Goal: Find specific page/section: Find specific page/section

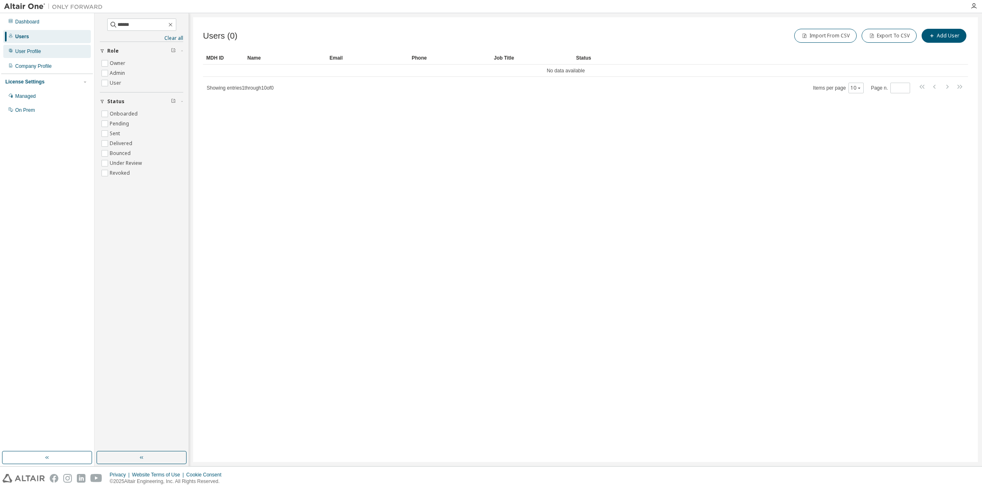
click at [45, 45] on div "User Profile" at bounding box center [47, 51] width 88 height 13
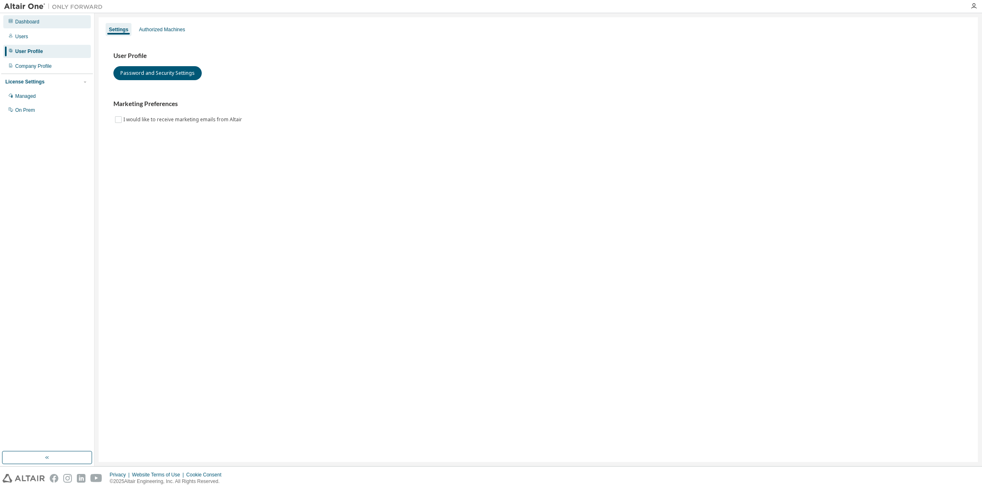
click at [29, 23] on div "Dashboard" at bounding box center [27, 21] width 24 height 7
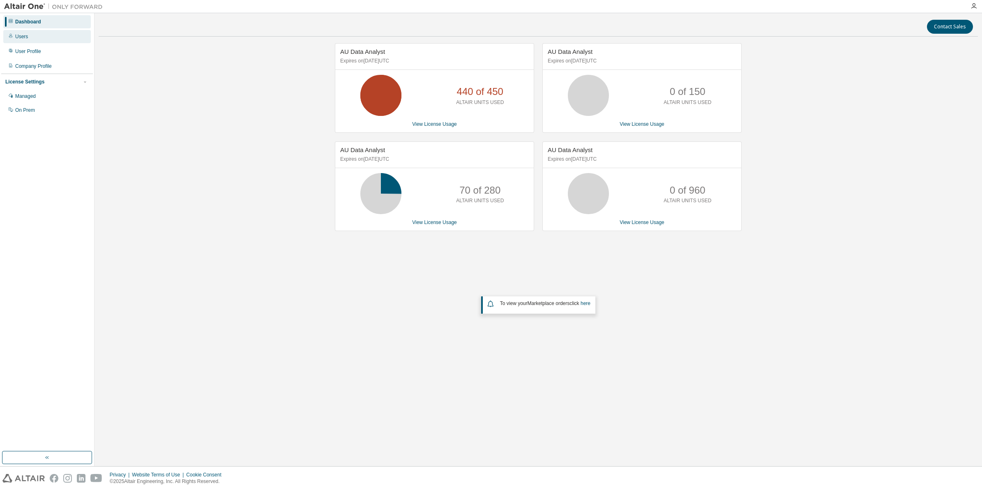
click at [36, 38] on div "Users" at bounding box center [47, 36] width 88 height 13
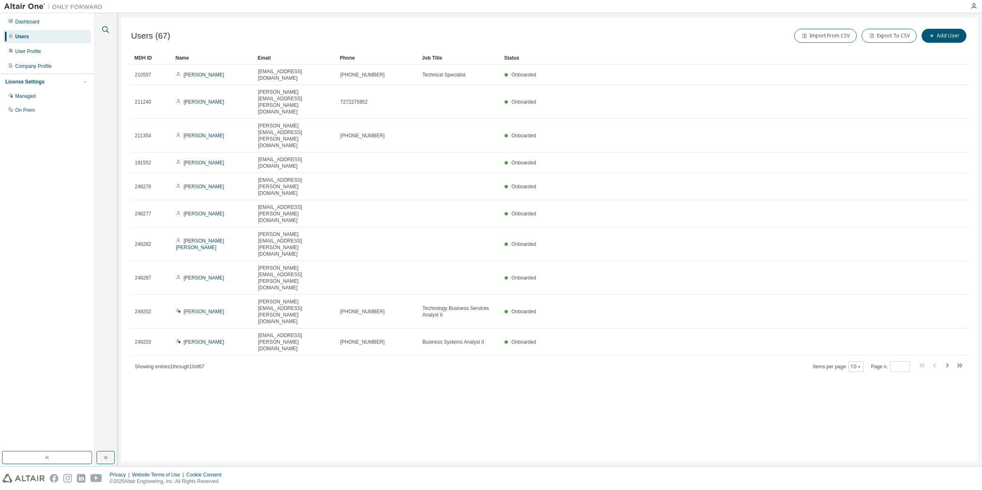
click at [109, 27] on icon "button" at bounding box center [106, 30] width 10 height 10
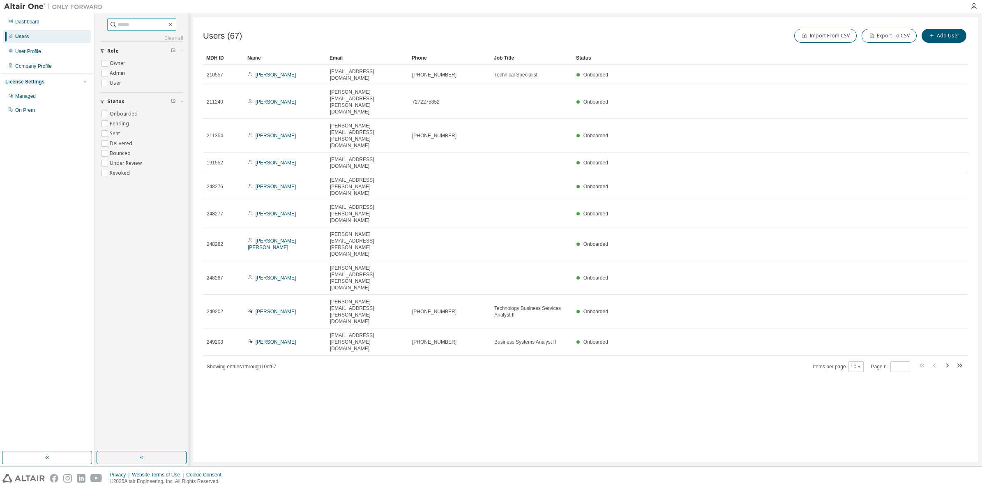
click at [126, 25] on input "text" at bounding box center [142, 25] width 49 height 8
paste input "**********"
type input "**********"
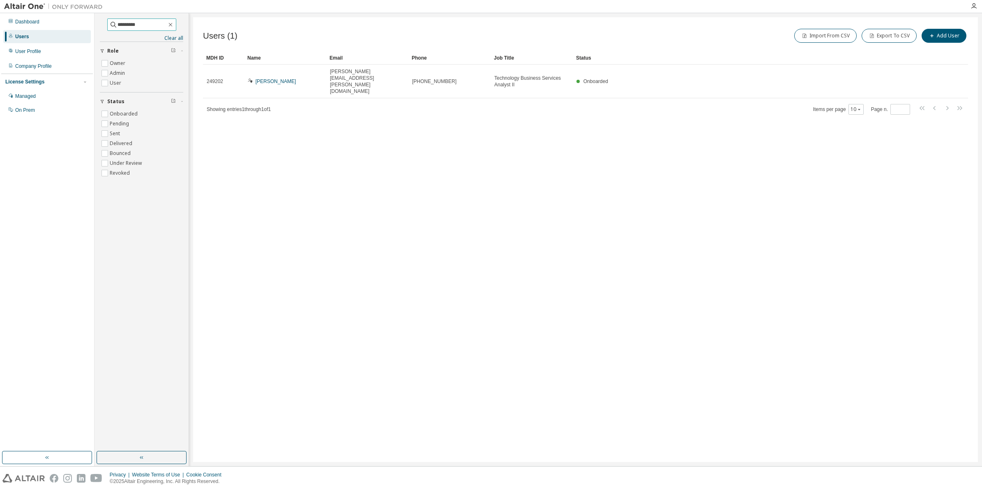
click at [126, 22] on input "*********" at bounding box center [142, 25] width 49 height 8
type input "*"
click at [174, 23] on icon "button" at bounding box center [170, 24] width 7 height 7
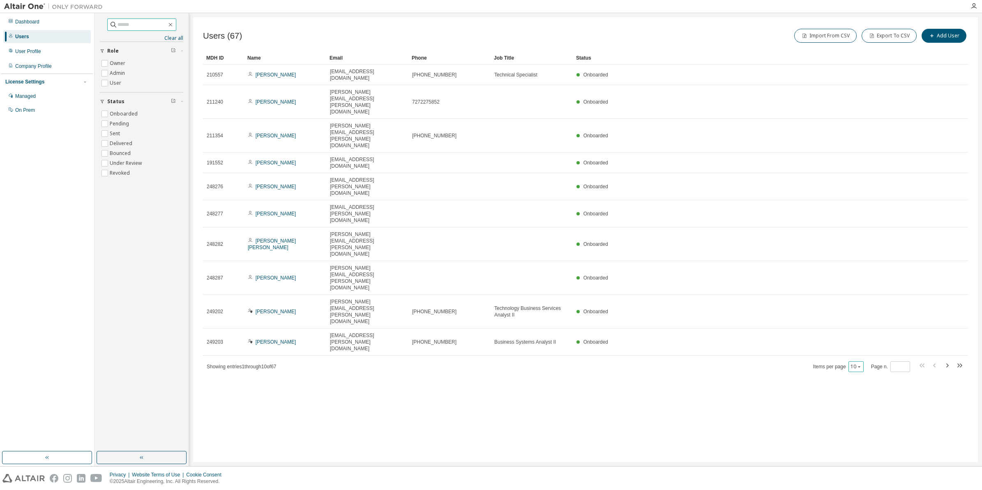
click at [857, 364] on icon "button" at bounding box center [859, 366] width 5 height 5
click at [862, 270] on div "100" at bounding box center [881, 275] width 66 height 10
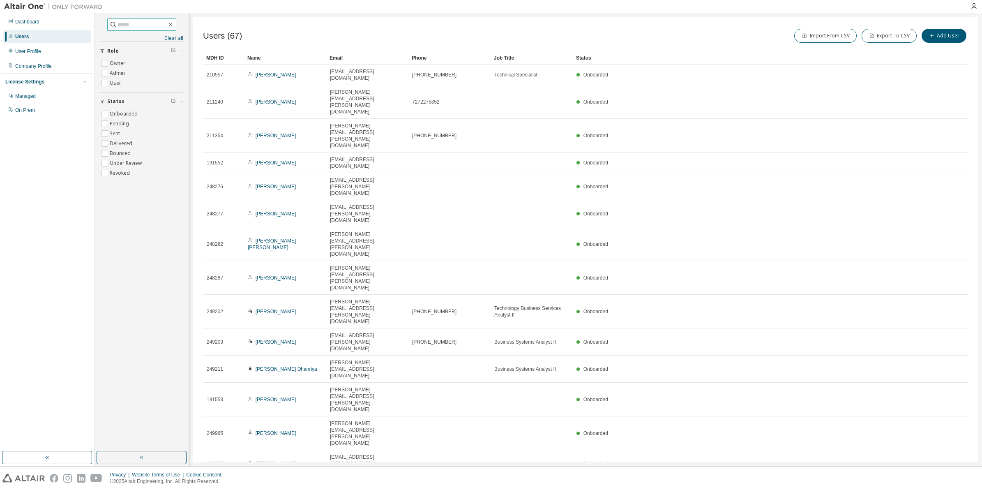
click at [370, 51] on div "Email" at bounding box center [368, 57] width 76 height 13
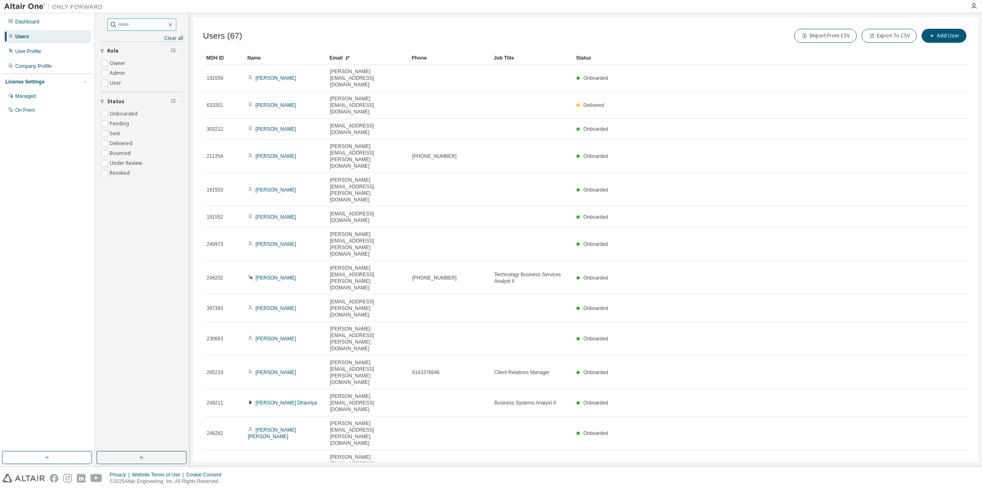
click at [377, 58] on div "Email" at bounding box center [368, 57] width 76 height 13
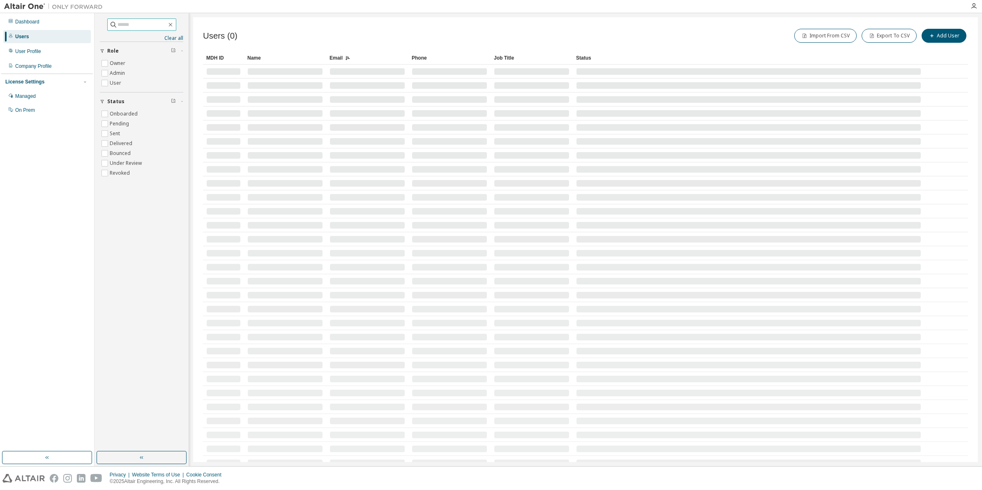
click at [377, 58] on div "Email" at bounding box center [368, 57] width 76 height 13
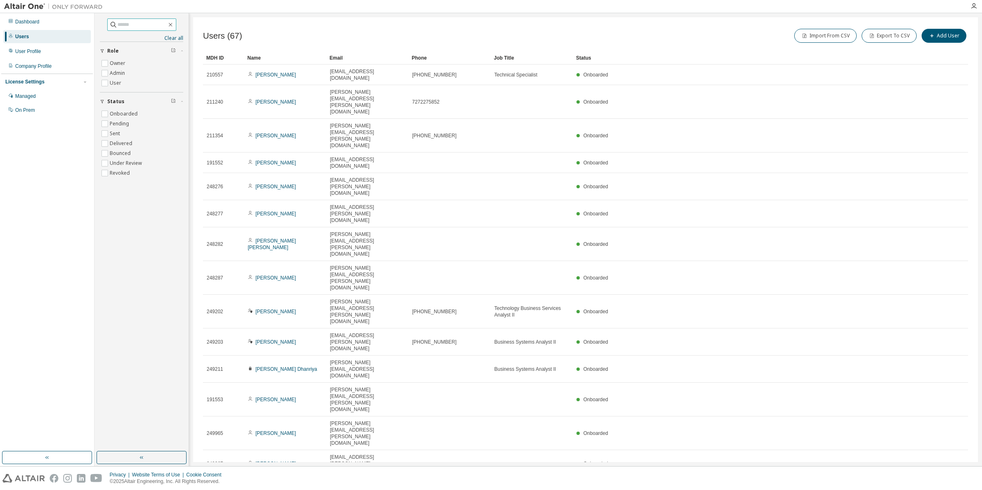
click at [377, 58] on div "Email" at bounding box center [368, 57] width 76 height 13
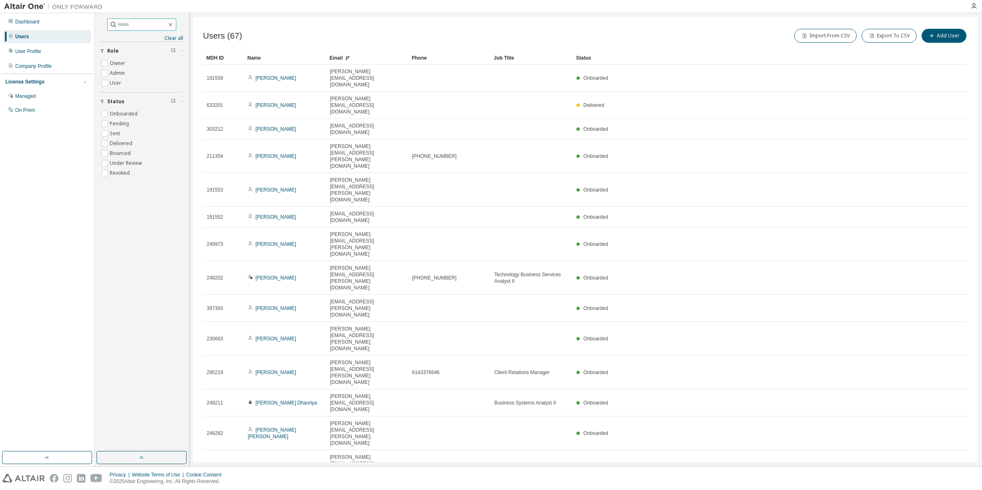
click at [352, 55] on div "Email" at bounding box center [368, 57] width 76 height 13
